Goal: Task Accomplishment & Management: Use online tool/utility

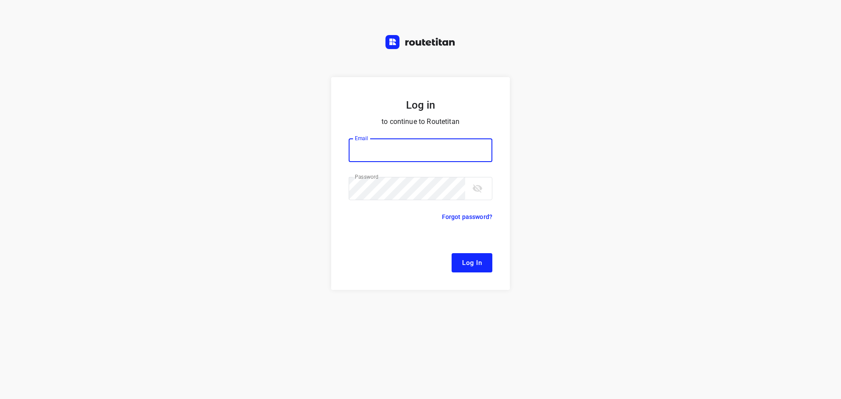
type input "[EMAIL_ADDRESS][DOMAIN_NAME]"
click at [484, 267] on button "Log In" at bounding box center [472, 262] width 41 height 19
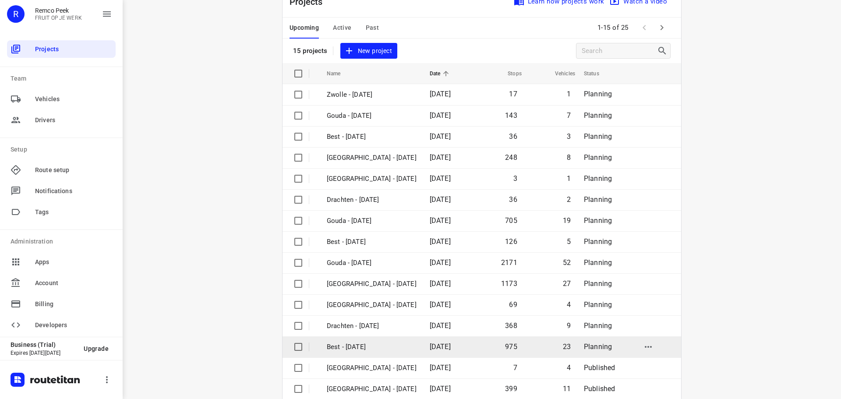
scroll to position [44, 0]
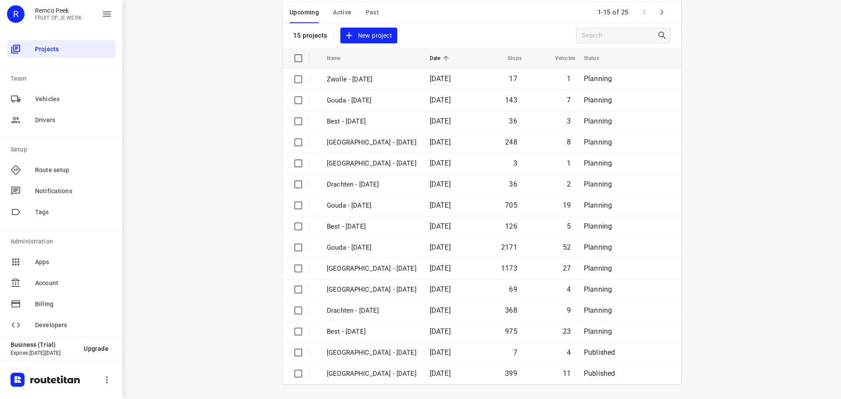
drag, startPoint x: 662, startPoint y: 12, endPoint x: 402, endPoint y: 124, distance: 282.5
click at [662, 12] on icon "button" at bounding box center [662, 12] width 11 height 11
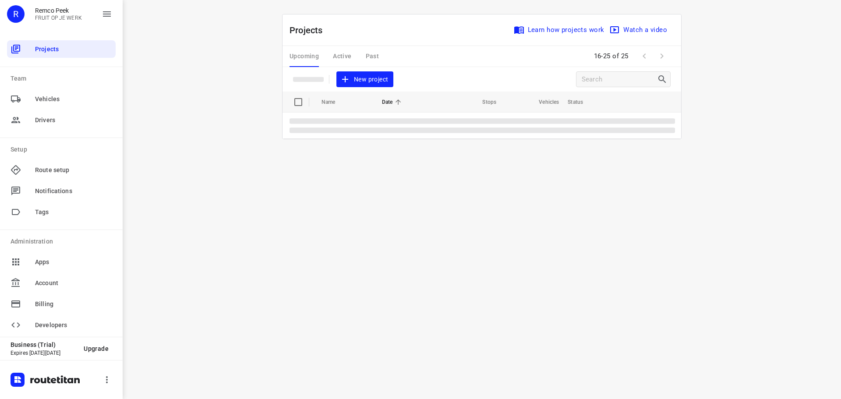
scroll to position [0, 0]
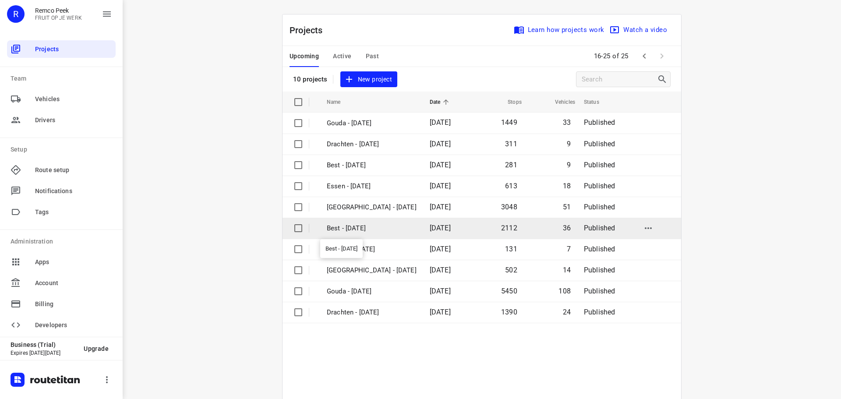
click at [354, 231] on p "Best - [DATE]" at bounding box center [372, 229] width 90 height 10
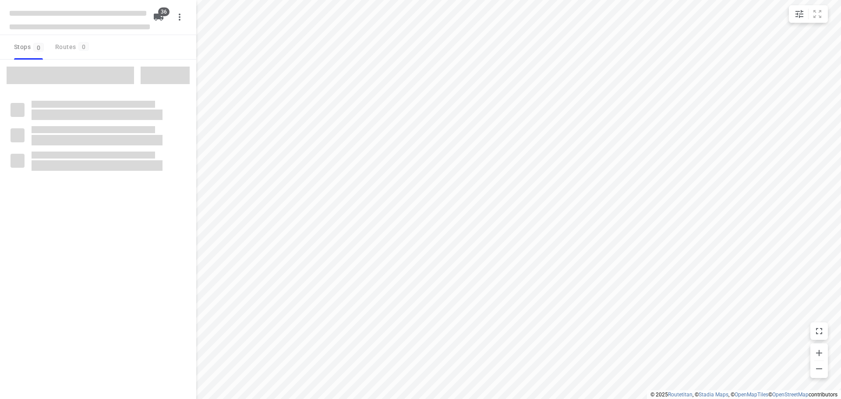
checkbox input "true"
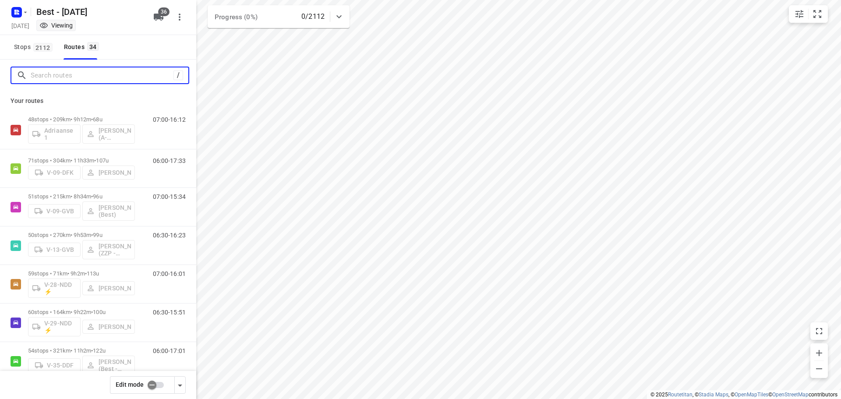
click at [111, 71] on input "Search routes" at bounding box center [102, 76] width 143 height 14
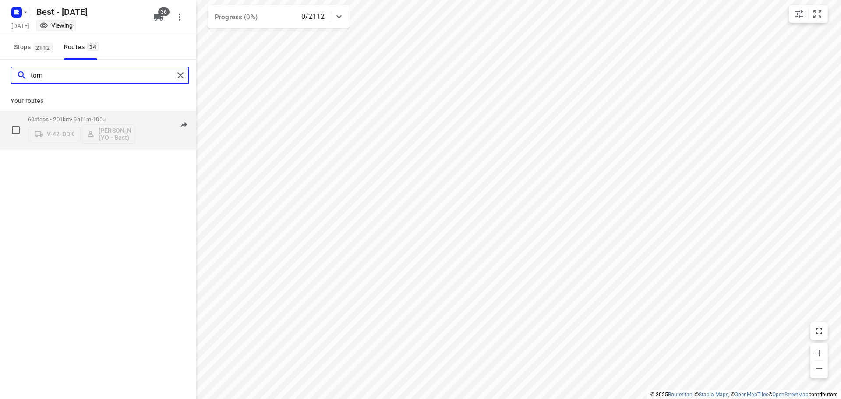
type input "tom"
click at [53, 122] on p "60 stops • 201km • 9h11m • 100u" at bounding box center [81, 119] width 107 height 7
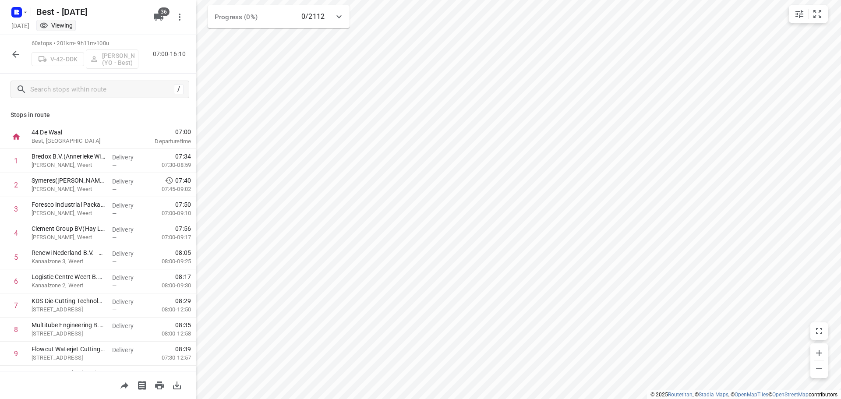
click at [56, 57] on div "V-42-DDK [PERSON_NAME] (YO - Best)" at bounding box center [85, 58] width 107 height 21
click at [14, 53] on icon "button" at bounding box center [15, 54] width 7 height 7
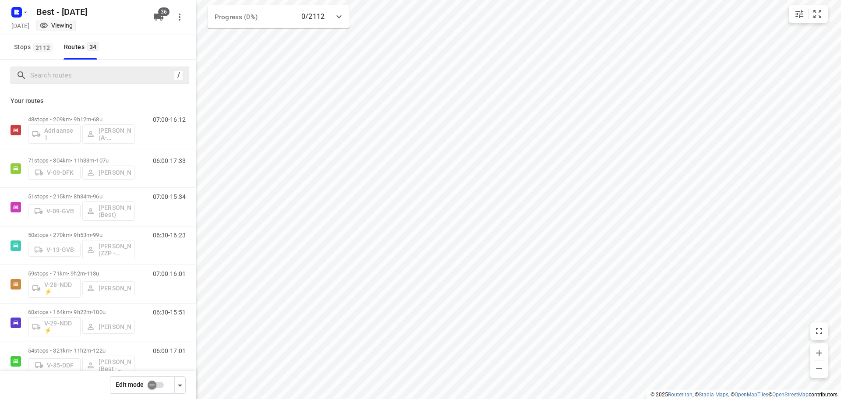
click at [115, 67] on div "/" at bounding box center [100, 76] width 179 height 18
click at [115, 76] on input "Search routes" at bounding box center [110, 76] width 158 height 14
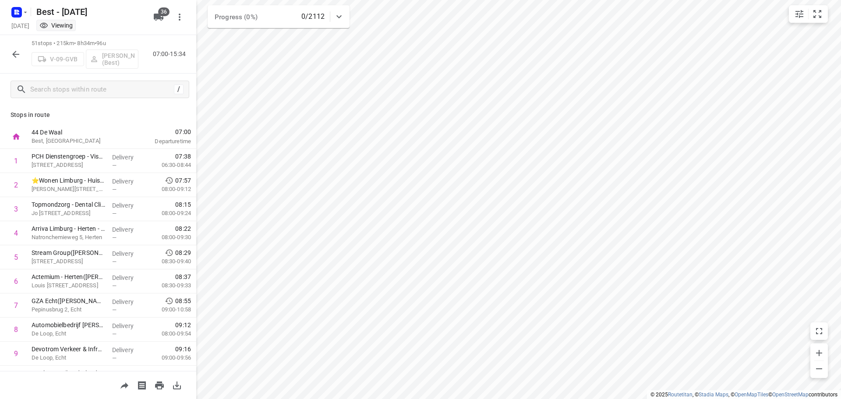
click at [18, 54] on icon "button" at bounding box center [15, 54] width 7 height 7
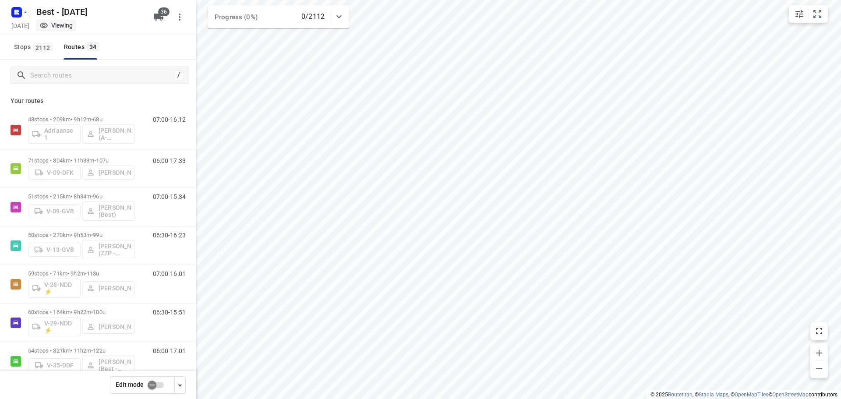
click at [157, 387] on input "checkbox" at bounding box center [152, 385] width 50 height 17
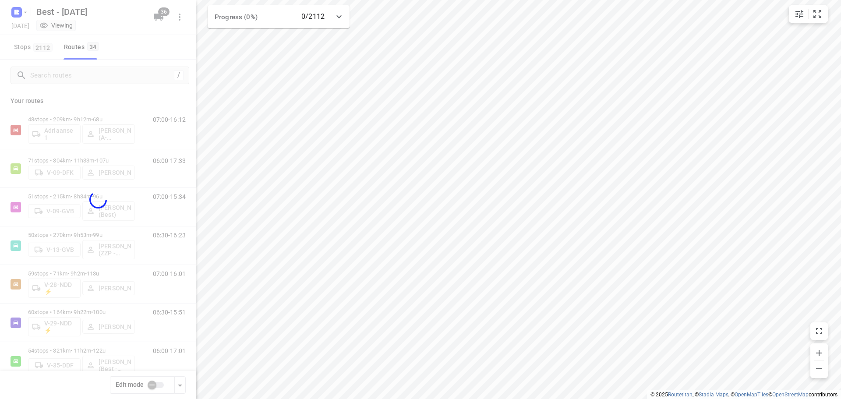
checkbox input "true"
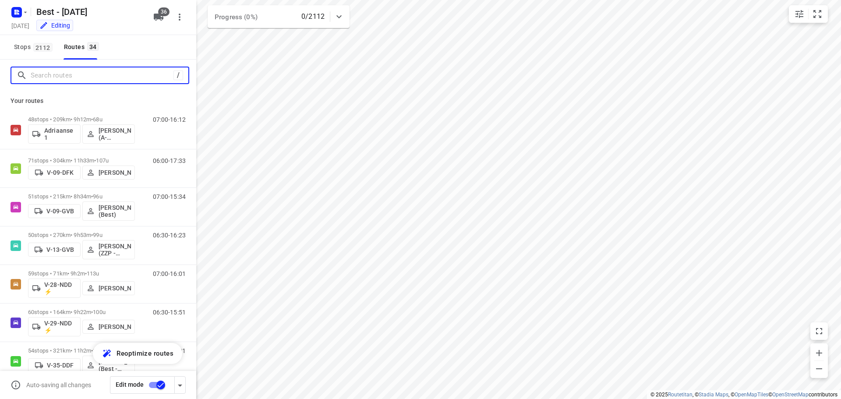
click at [90, 75] on input "Search routes" at bounding box center [102, 76] width 143 height 14
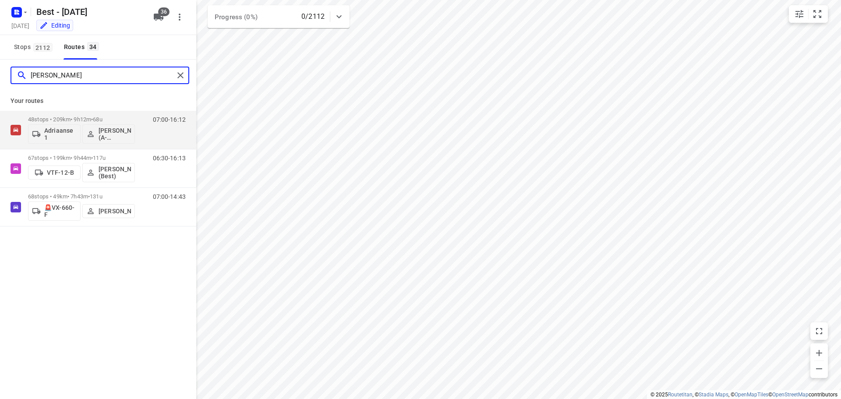
type input "[PERSON_NAME]"
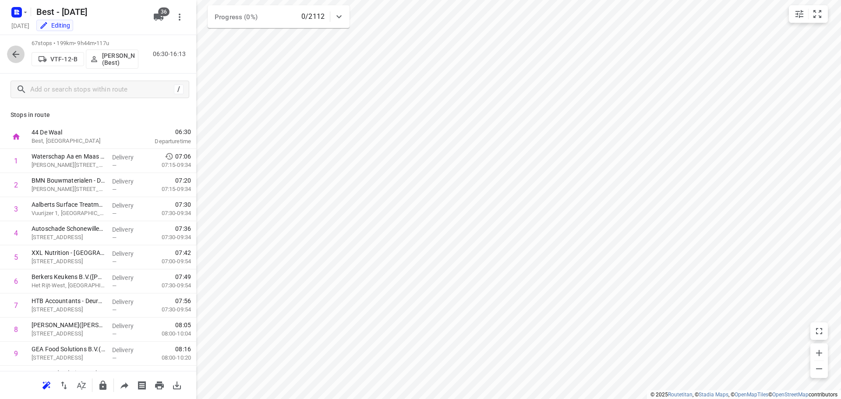
click at [8, 57] on button "button" at bounding box center [16, 55] width 18 height 18
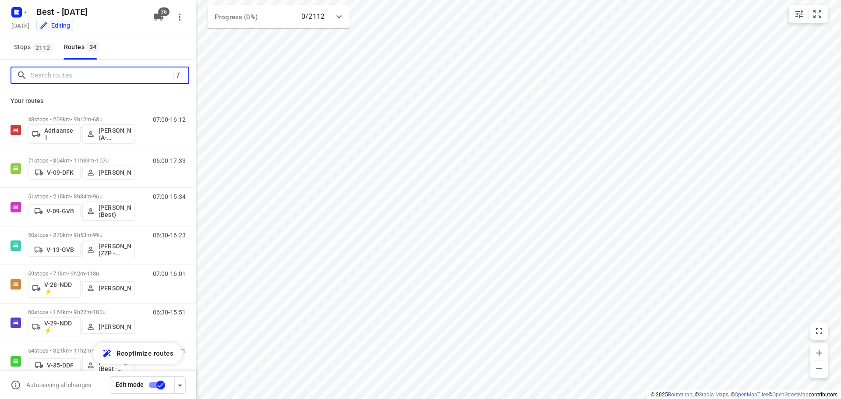
click at [91, 72] on input "Search routes" at bounding box center [102, 76] width 143 height 14
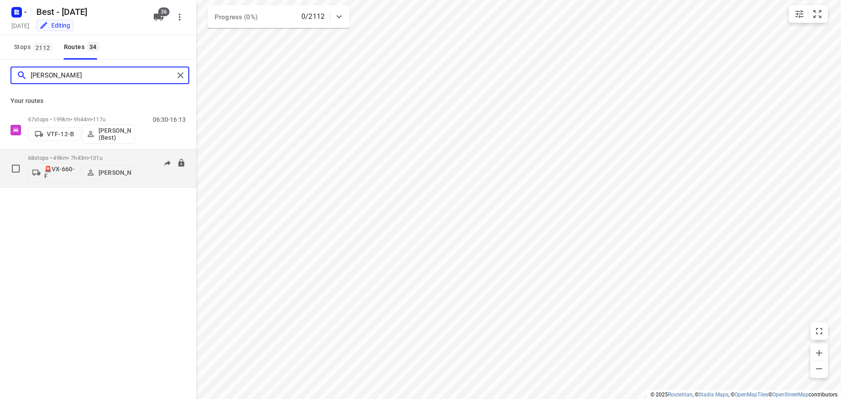
type input "[PERSON_NAME]"
click at [150, 185] on div "07:00-14:43" at bounding box center [164, 171] width 44 height 32
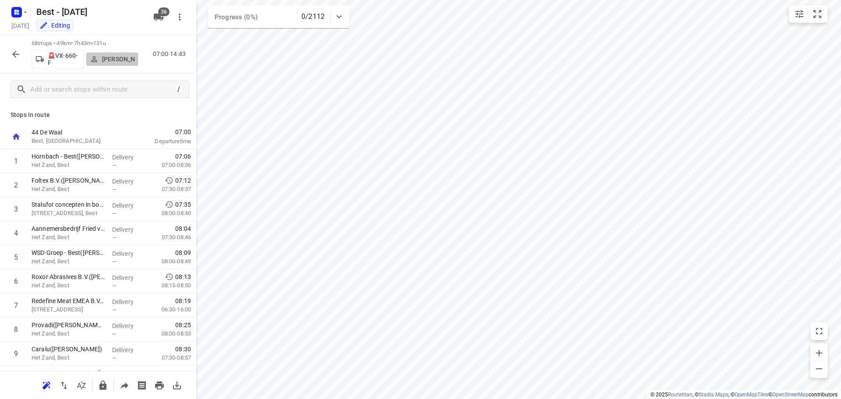
click at [127, 58] on p "[PERSON_NAME]" at bounding box center [118, 59] width 32 height 7
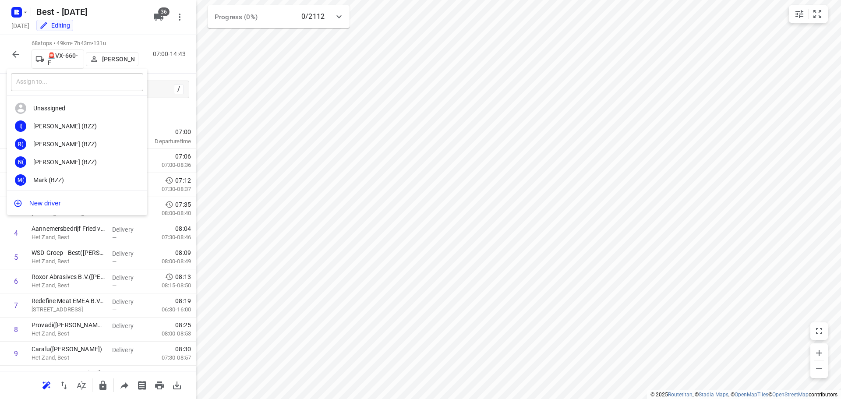
click at [68, 83] on input "text" at bounding box center [77, 82] width 132 height 18
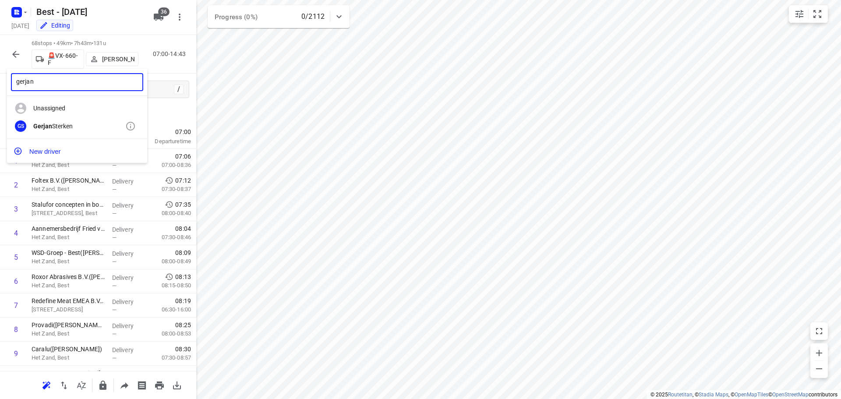
type input "gerjan"
click at [54, 127] on div "[PERSON_NAME]" at bounding box center [79, 126] width 92 height 7
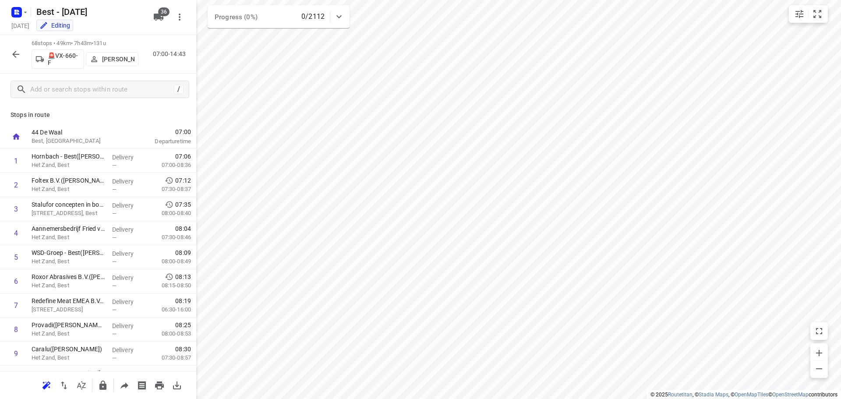
click at [15, 54] on icon "button" at bounding box center [15, 54] width 7 height 7
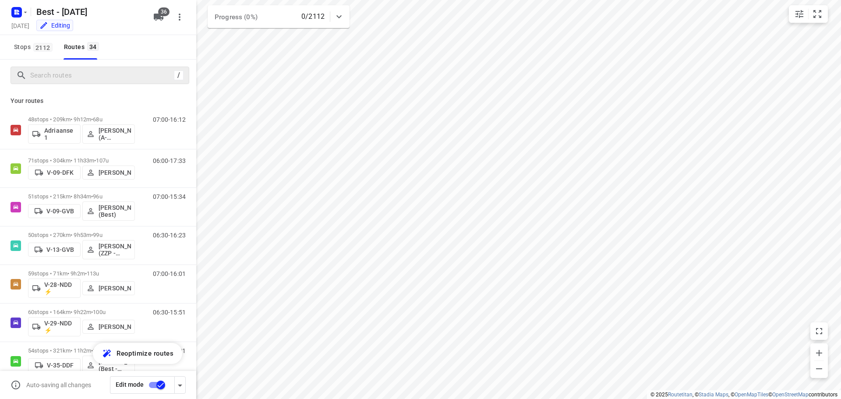
click at [96, 83] on div "/" at bounding box center [100, 76] width 179 height 18
click at [95, 77] on input "Search routes" at bounding box center [102, 76] width 143 height 14
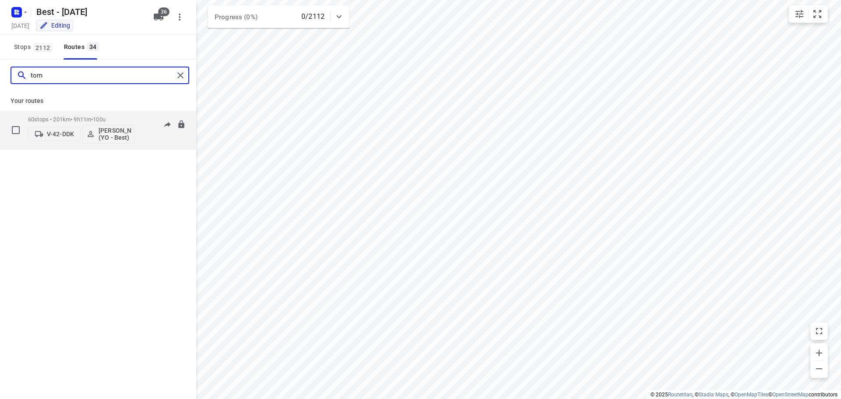
type input "tom"
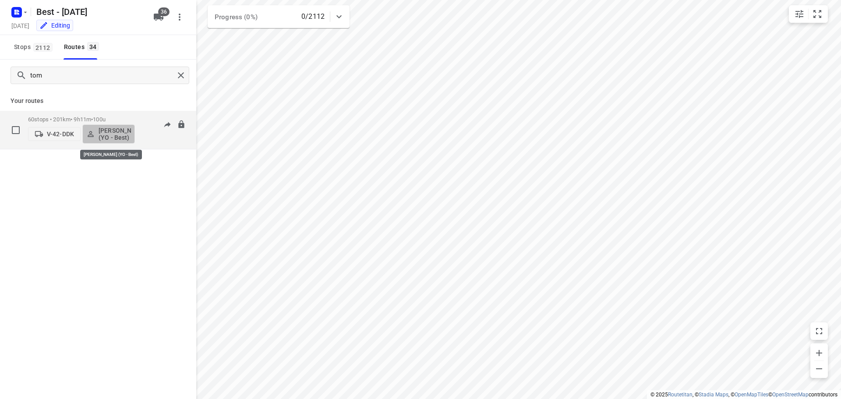
click at [110, 131] on p "[PERSON_NAME] (YO - Best)" at bounding box center [115, 134] width 32 height 14
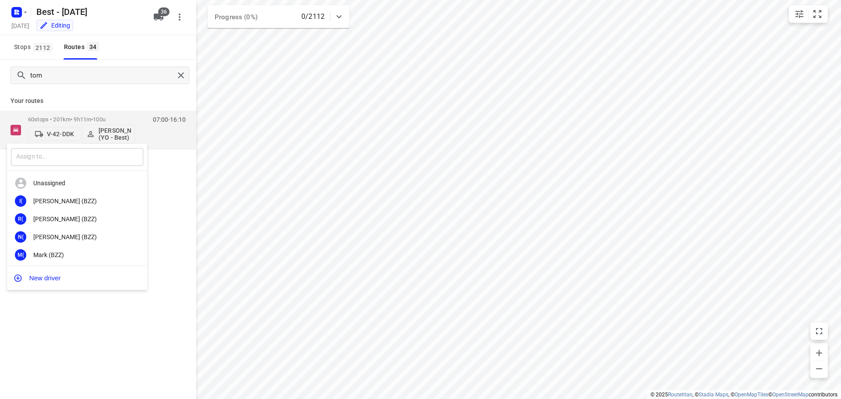
click at [67, 160] on input "text" at bounding box center [77, 157] width 132 height 18
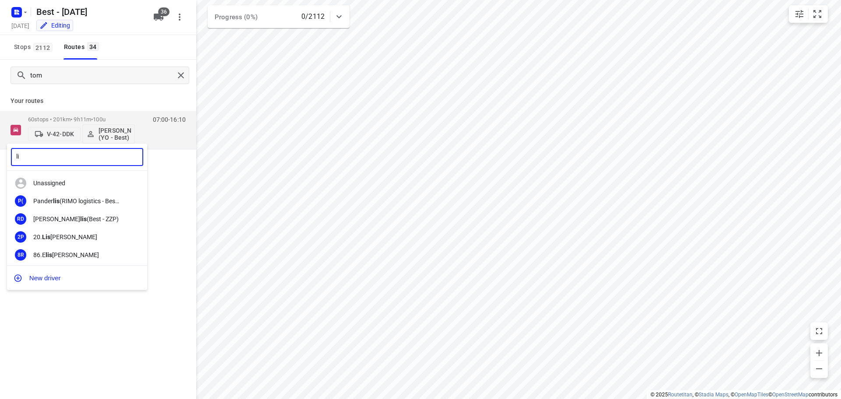
type input "l"
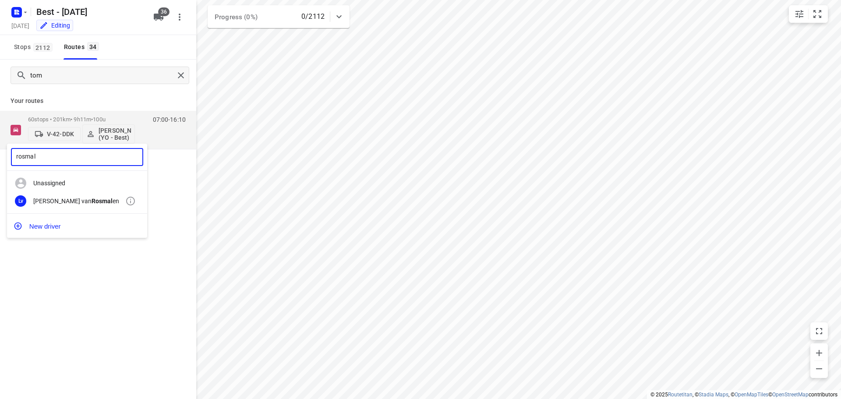
type input "rosmal"
click at [92, 198] on b "Rosmal" at bounding box center [102, 201] width 21 height 7
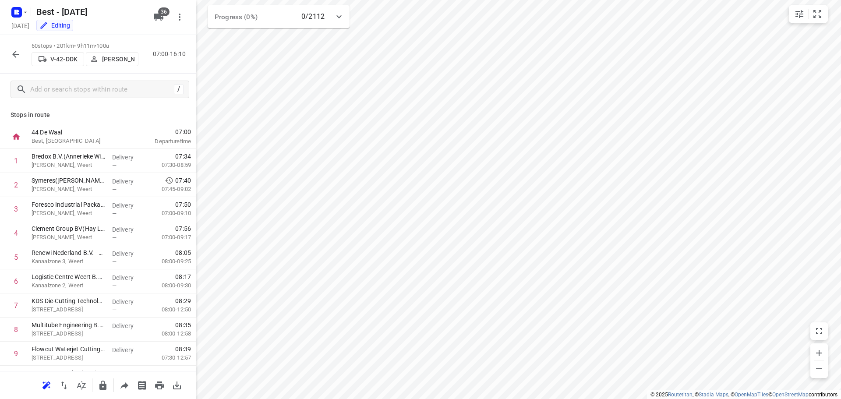
click at [14, 52] on icon "button" at bounding box center [15, 54] width 7 height 7
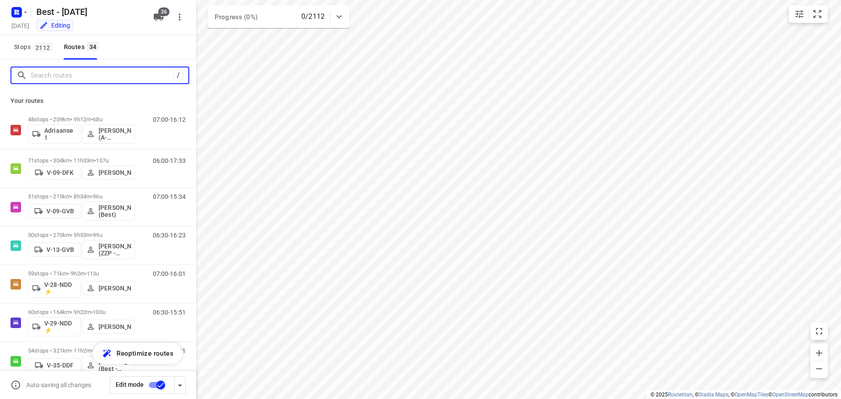
click at [52, 82] on input "Search routes" at bounding box center [102, 76] width 143 height 14
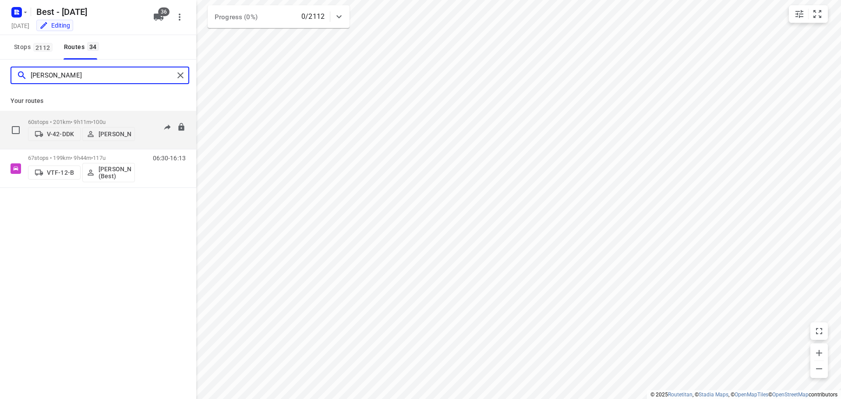
type input "[PERSON_NAME]"
click at [60, 114] on div "60 stops • 201km • 9h11m • 100u V-42-DDK [PERSON_NAME]" at bounding box center [81, 129] width 107 height 31
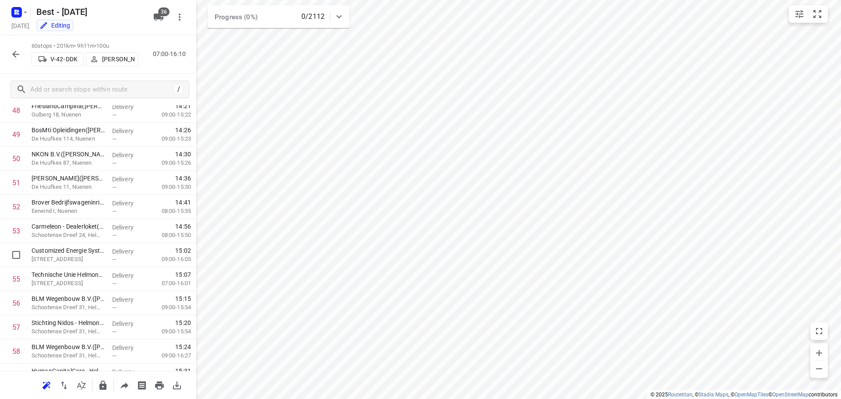
scroll to position [1248, 0]
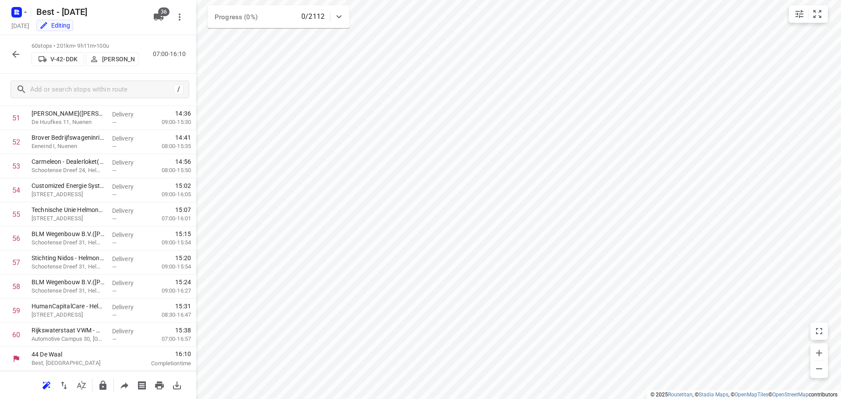
click at [13, 48] on button "button" at bounding box center [16, 55] width 18 height 18
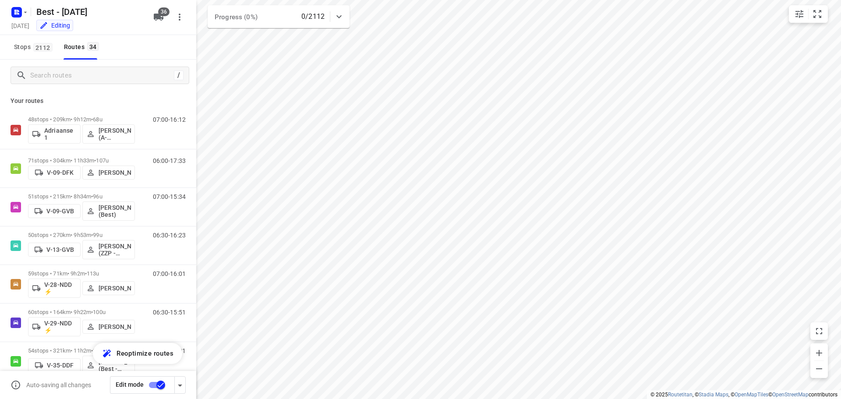
click at [164, 381] on input "checkbox" at bounding box center [161, 385] width 50 height 17
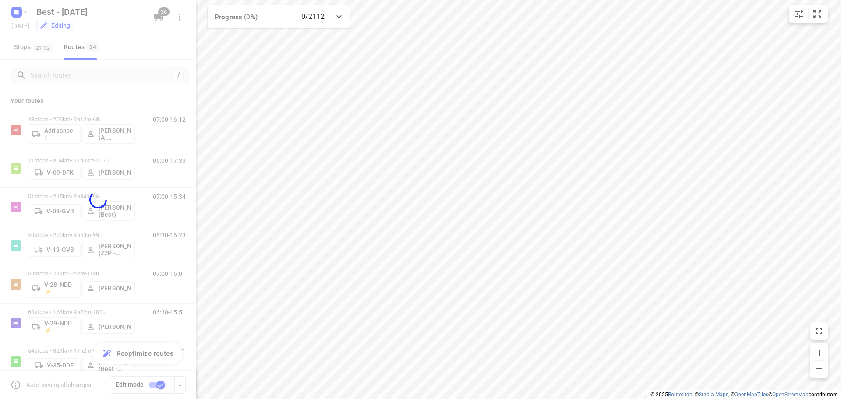
checkbox input "false"
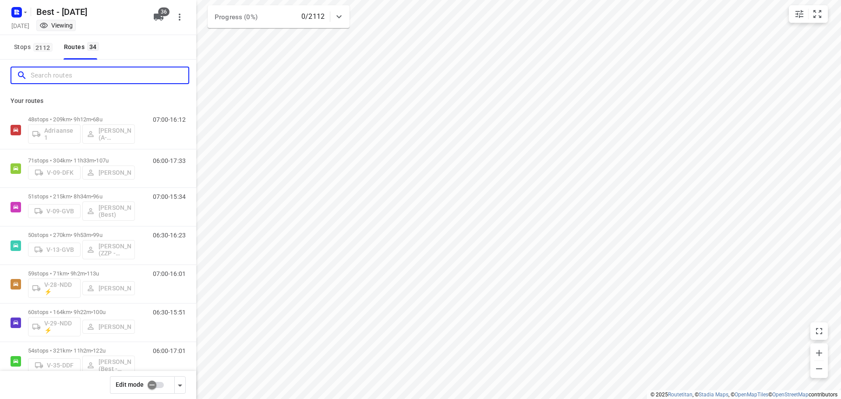
click at [66, 72] on input "Search routes" at bounding box center [110, 76] width 158 height 14
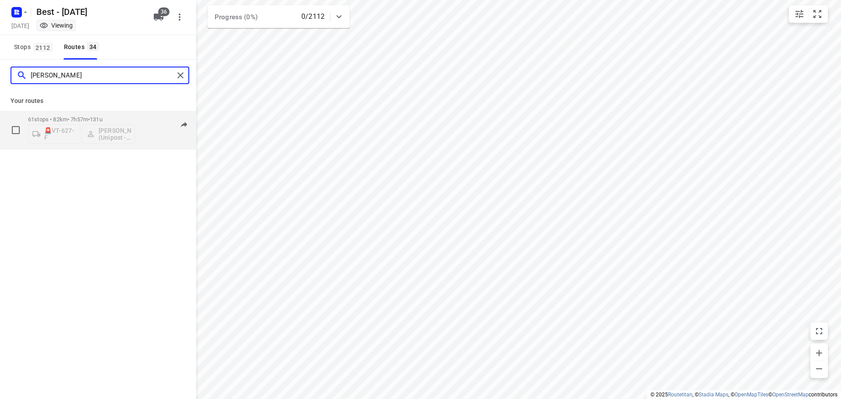
type input "[PERSON_NAME]"
click at [130, 115] on div "61 stops • 82km • 7h57m • 131u 🚨VT-627-F [PERSON_NAME] (Unipost - Best- ZZP)" at bounding box center [81, 130] width 107 height 36
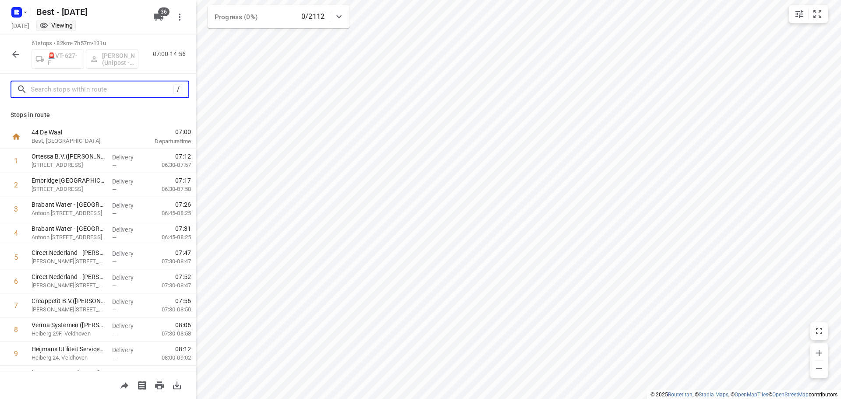
click at [94, 85] on input "text" at bounding box center [102, 90] width 143 height 14
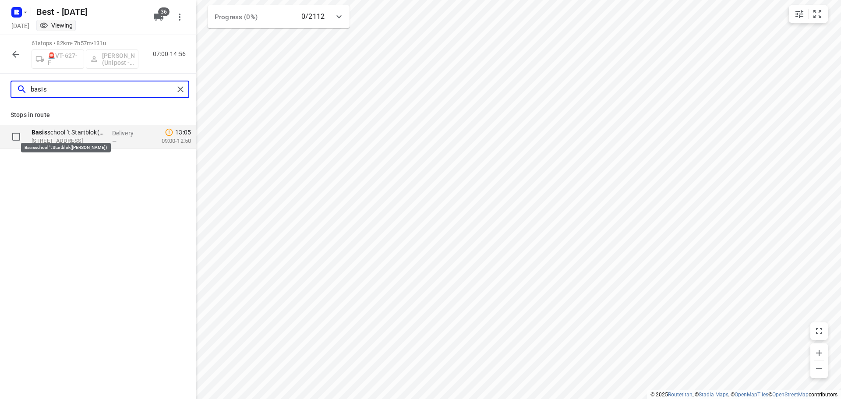
type input "basis"
click at [70, 135] on p "Basis school 't Startblok([PERSON_NAME])" at bounding box center [69, 132] width 74 height 9
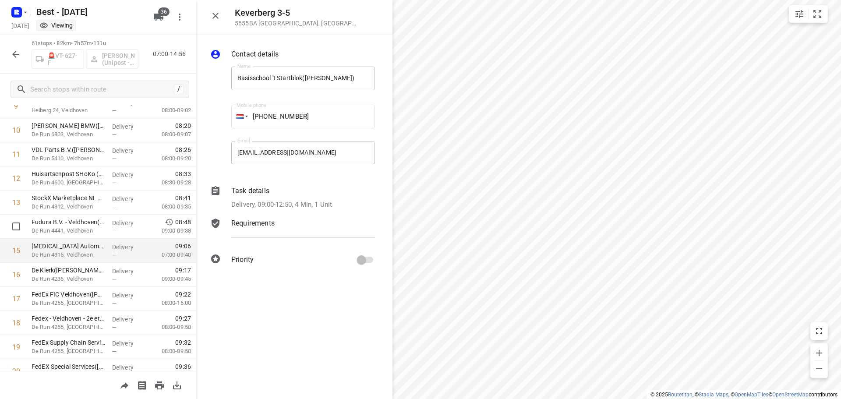
scroll to position [263, 0]
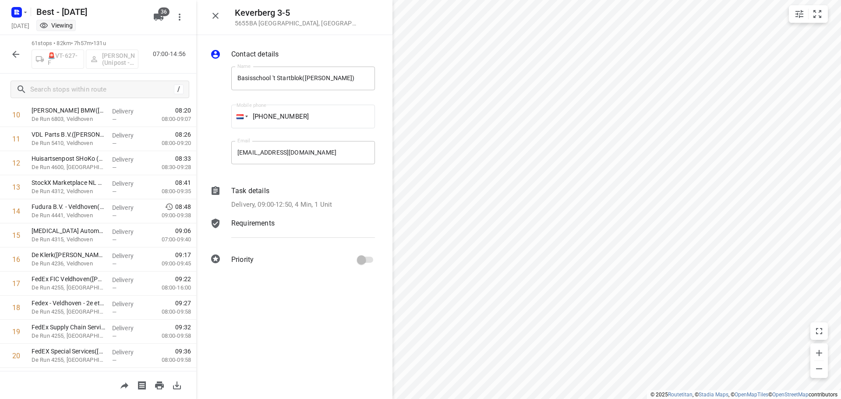
click at [101, 77] on div "/" at bounding box center [98, 90] width 196 height 32
click at [101, 80] on div "/" at bounding box center [98, 90] width 196 height 32
click at [101, 88] on input "text" at bounding box center [101, 90] width 140 height 14
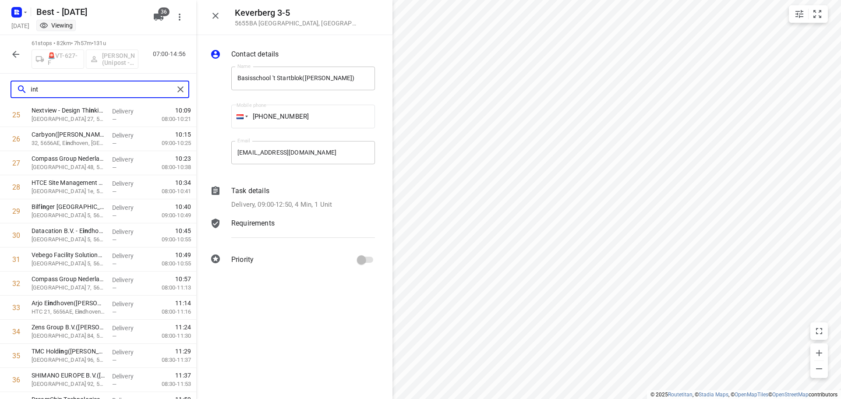
scroll to position [0, 0]
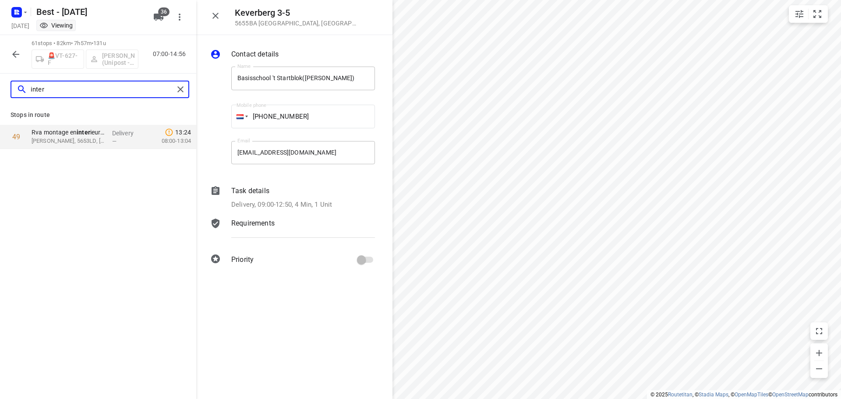
type input "inter"
click at [83, 144] on p "[PERSON_NAME], 5653LD, [GEOGRAPHIC_DATA], [GEOGRAPHIC_DATA]" at bounding box center [69, 141] width 74 height 9
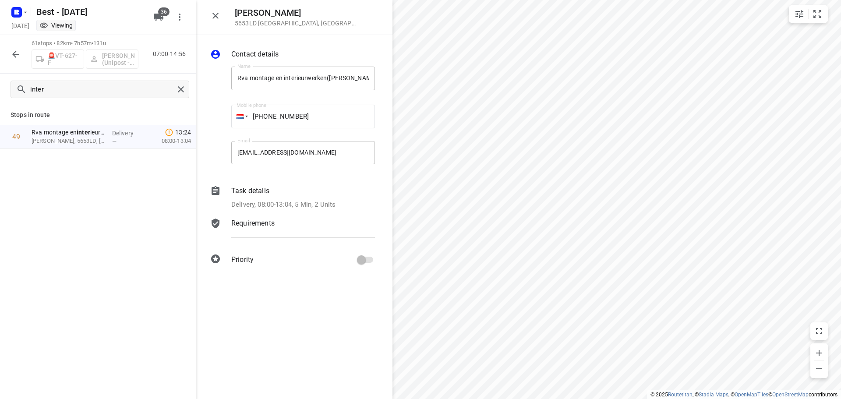
click at [64, 124] on div "Stops in route" at bounding box center [98, 115] width 196 height 20
click at [63, 131] on p "Rva montage en inter ieurwerken([PERSON_NAME])" at bounding box center [69, 132] width 74 height 9
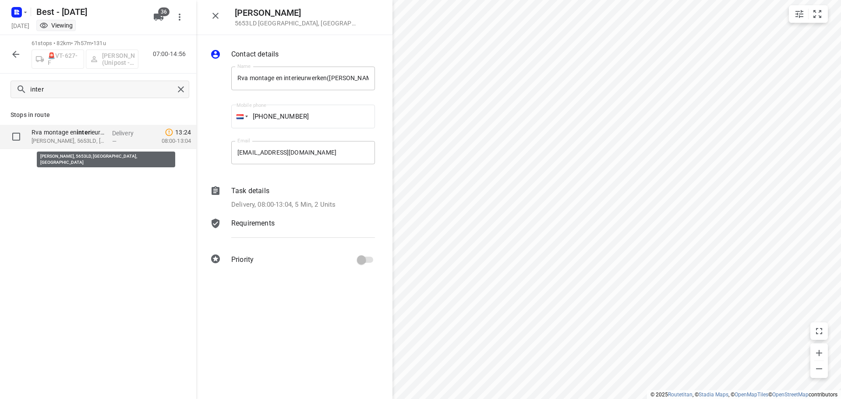
click at [76, 138] on p "[PERSON_NAME], 5653LD, [GEOGRAPHIC_DATA], [GEOGRAPHIC_DATA]" at bounding box center [69, 141] width 74 height 9
